Goal: Information Seeking & Learning: Find specific fact

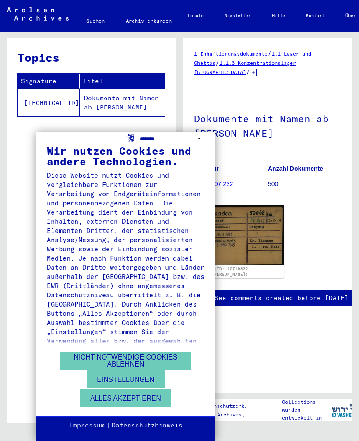
click at [203, 145] on select "**********" at bounding box center [172, 138] width 65 height 13
click at [330, 149] on div "**********" at bounding box center [179, 220] width 359 height 441
click at [6, 256] on div "**********" at bounding box center [179, 220] width 359 height 441
click at [106, 400] on button "Alles akzeptieren" at bounding box center [125, 398] width 91 height 18
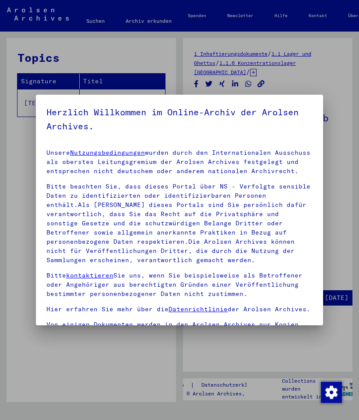
click at [333, 84] on div at bounding box center [179, 210] width 359 height 420
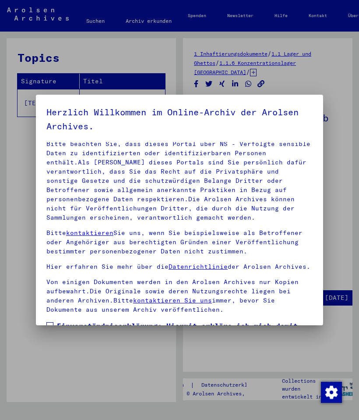
scroll to position [42, 0]
click at [7, 202] on div at bounding box center [179, 210] width 359 height 420
click at [331, 83] on div at bounding box center [179, 210] width 359 height 420
click at [342, 91] on div at bounding box center [179, 210] width 359 height 420
click at [339, 89] on div at bounding box center [179, 210] width 359 height 420
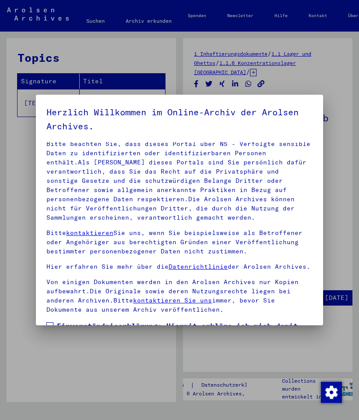
click at [343, 90] on div at bounding box center [179, 210] width 359 height 420
click at [339, 87] on div at bounding box center [179, 210] width 359 height 420
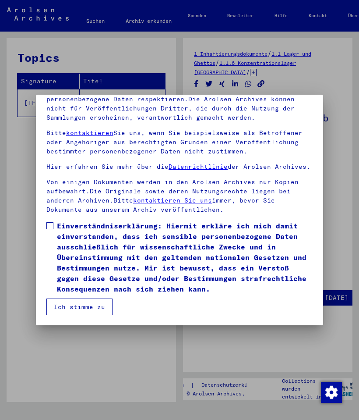
scroll to position [94, 0]
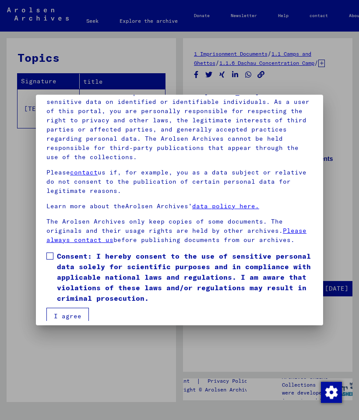
click at [50, 252] on span at bounding box center [49, 255] width 7 height 7
click at [65, 312] on font "I agree" at bounding box center [68, 316] width 28 height 8
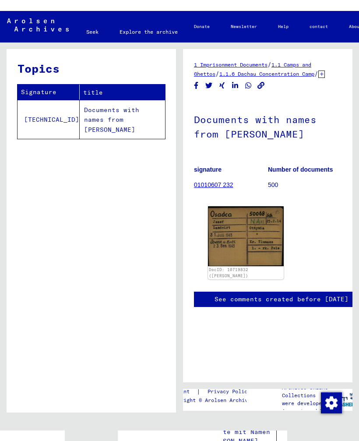
scroll to position [0, 0]
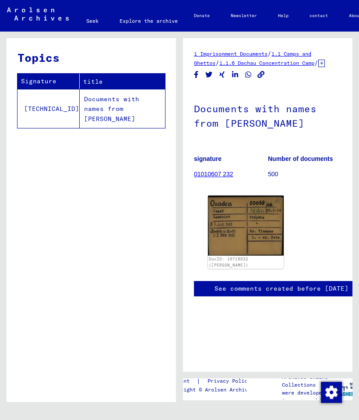
click at [315, 64] on font "1.1.6 Dachau Concentration Camp" at bounding box center [266, 63] width 95 height 7
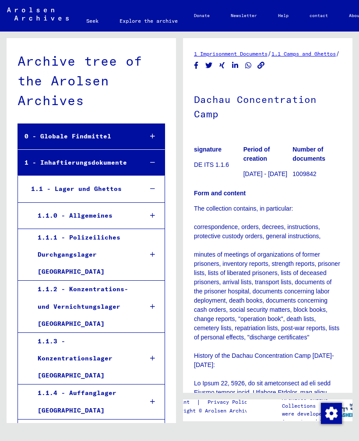
scroll to position [252, 0]
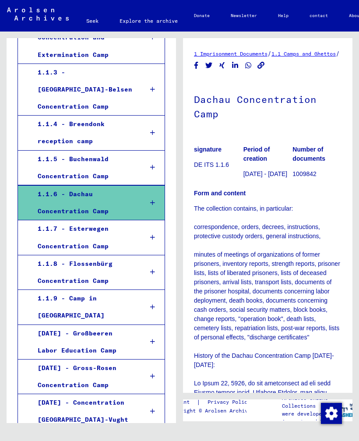
click at [121, 78] on div "1.1.3 - [GEOGRAPHIC_DATA]-Belsen Concentration Camp" at bounding box center [83, 90] width 105 height 52
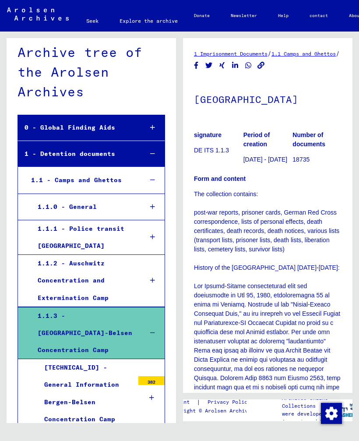
click at [253, 50] on font "1 Imprisonment Documents" at bounding box center [231, 53] width 74 height 7
click at [96, 17] on font "Seek" at bounding box center [92, 21] width 12 height 14
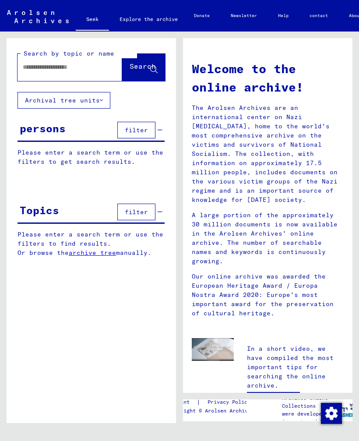
click at [73, 134] on div "persons filter" at bounding box center [91, 131] width 147 height 22
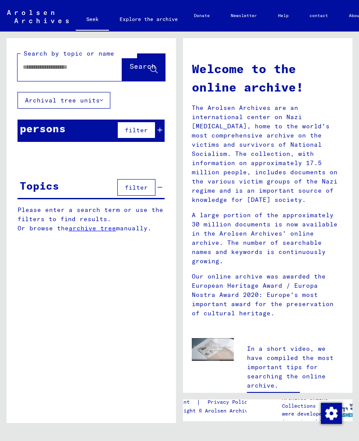
click at [87, 71] on input "text" at bounding box center [59, 67] width 73 height 9
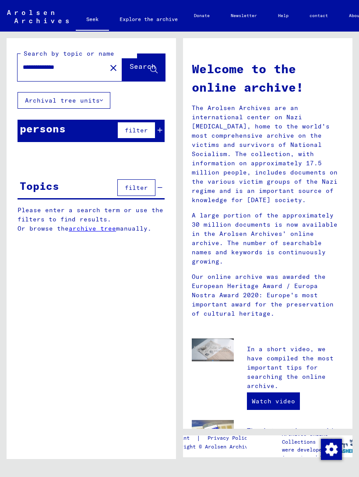
click at [135, 67] on font "Search" at bounding box center [143, 66] width 26 height 9
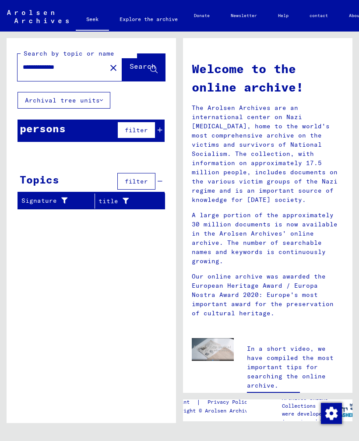
click at [138, 133] on font "filter" at bounding box center [136, 130] width 23 height 8
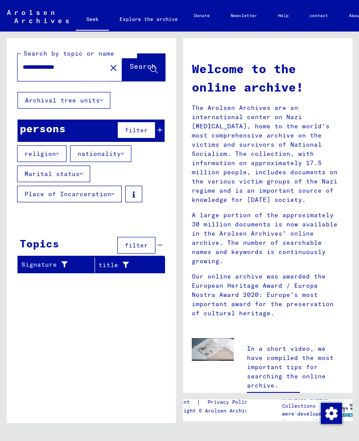
click at [131, 67] on font "Search" at bounding box center [143, 66] width 26 height 9
click at [127, 77] on button "Search" at bounding box center [143, 67] width 43 height 27
click at [38, 68] on input "**********" at bounding box center [59, 67] width 73 height 9
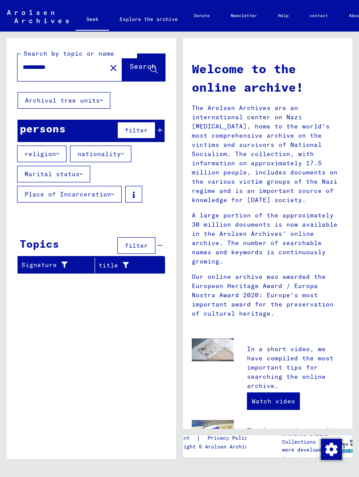
type input "**********"
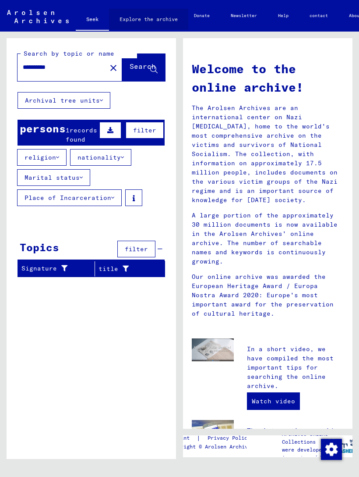
click at [165, 23] on font "Explore the archive" at bounding box center [149, 19] width 58 height 14
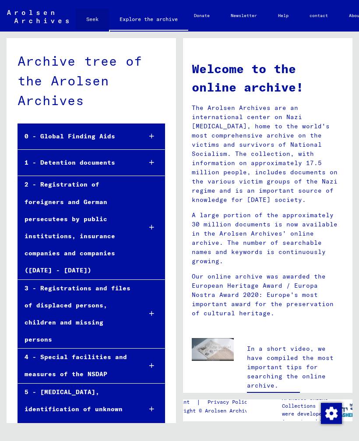
click at [88, 21] on font "Seek" at bounding box center [92, 19] width 12 height 7
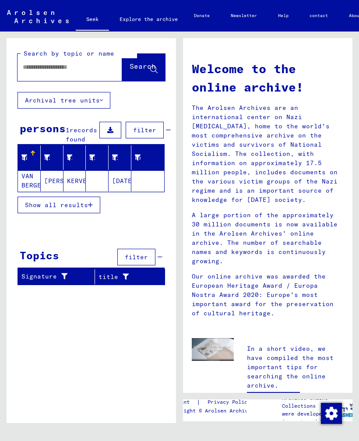
click at [85, 71] on input "text" at bounding box center [59, 67] width 73 height 9
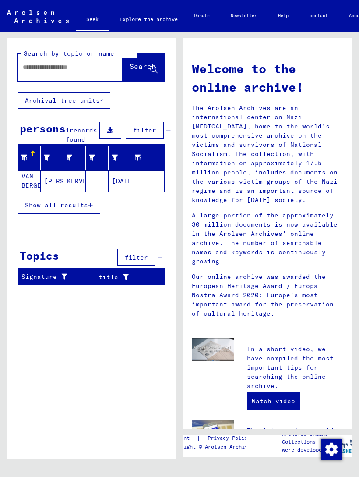
click at [57, 185] on font "[PERSON_NAME]" at bounding box center [69, 181] width 51 height 8
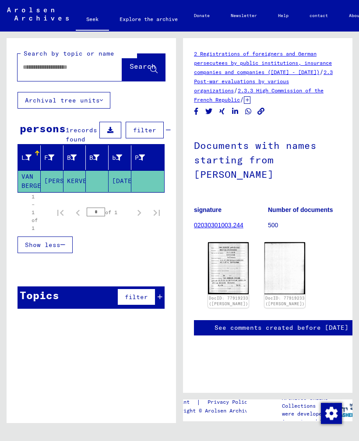
scroll to position [107, 0]
click at [77, 185] on font "KERVEL" at bounding box center [79, 181] width 24 height 8
click at [226, 242] on img at bounding box center [228, 268] width 41 height 52
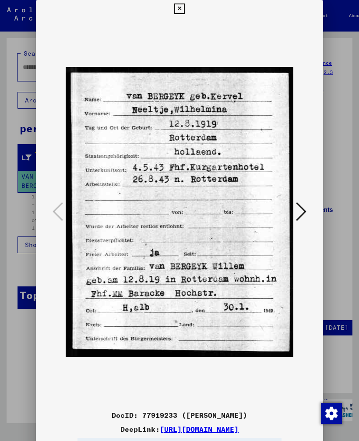
click at [306, 214] on icon at bounding box center [301, 211] width 11 height 21
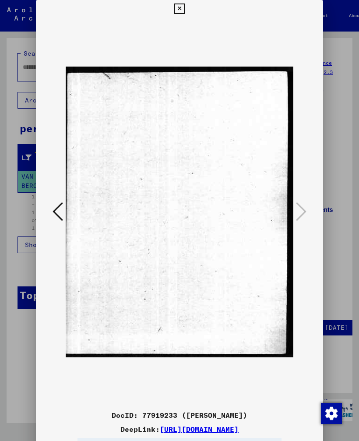
click at [52, 212] on button at bounding box center [58, 212] width 16 height 25
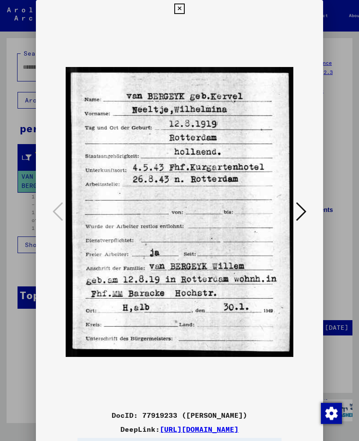
click at [303, 208] on icon at bounding box center [301, 211] width 11 height 21
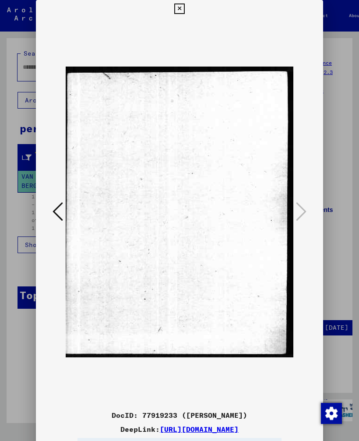
click at [52, 208] on button at bounding box center [58, 212] width 16 height 25
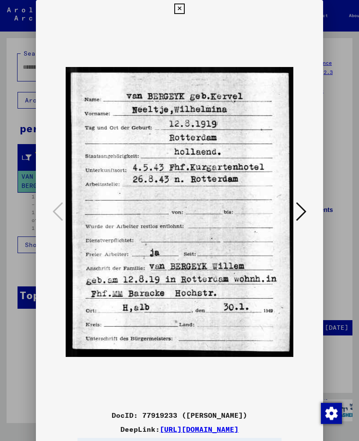
click at [184, 9] on icon at bounding box center [179, 9] width 10 height 11
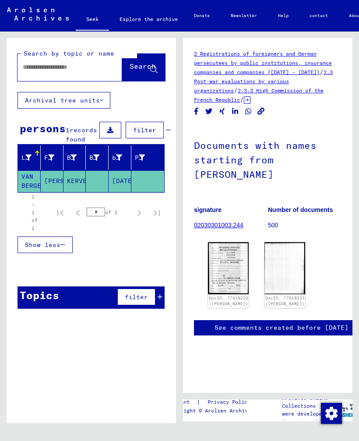
scroll to position [0, 0]
click at [276, 296] on font "DocID: 77919233 ([PERSON_NAME])" at bounding box center [285, 301] width 39 height 11
click at [236, 223] on font "02030301003.244" at bounding box center [219, 225] width 50 height 7
